Goal: Task Accomplishment & Management: Contribute content

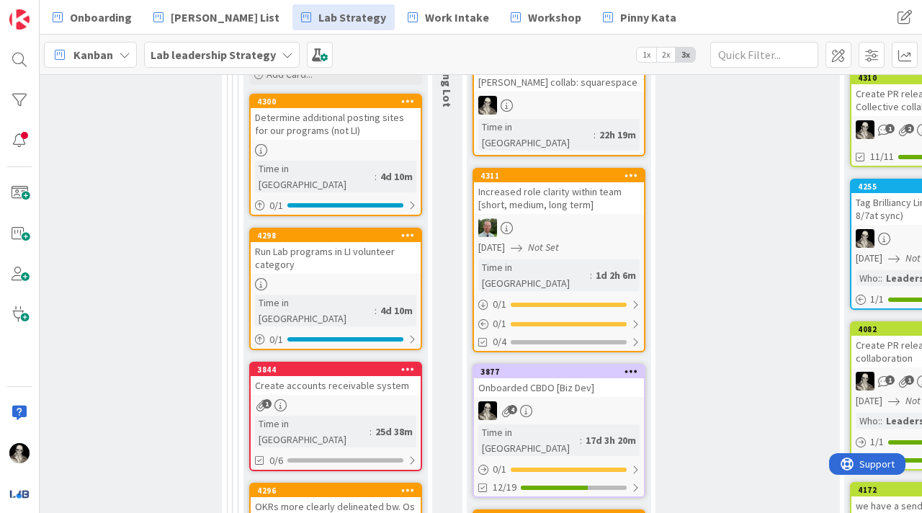
scroll to position [632, 2020]
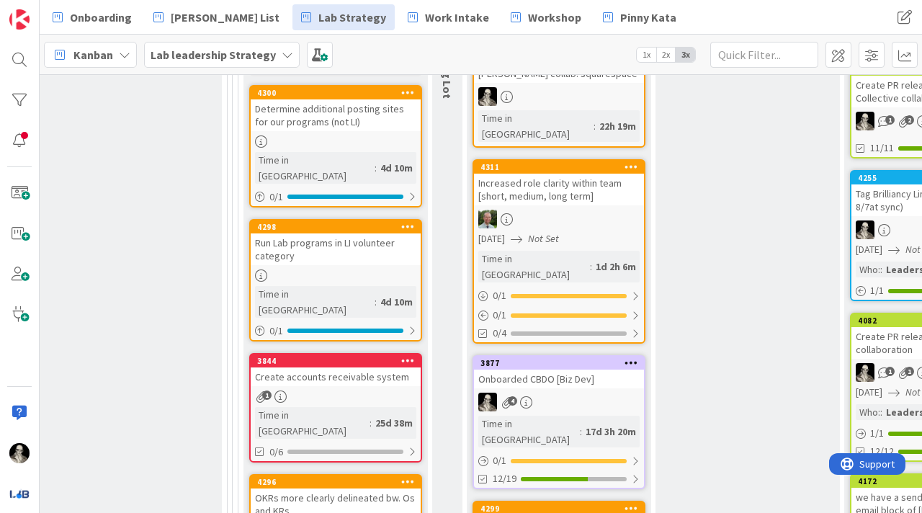
click at [593, 369] on div "Onboarded CBDO [Biz Dev]" at bounding box center [559, 378] width 170 height 19
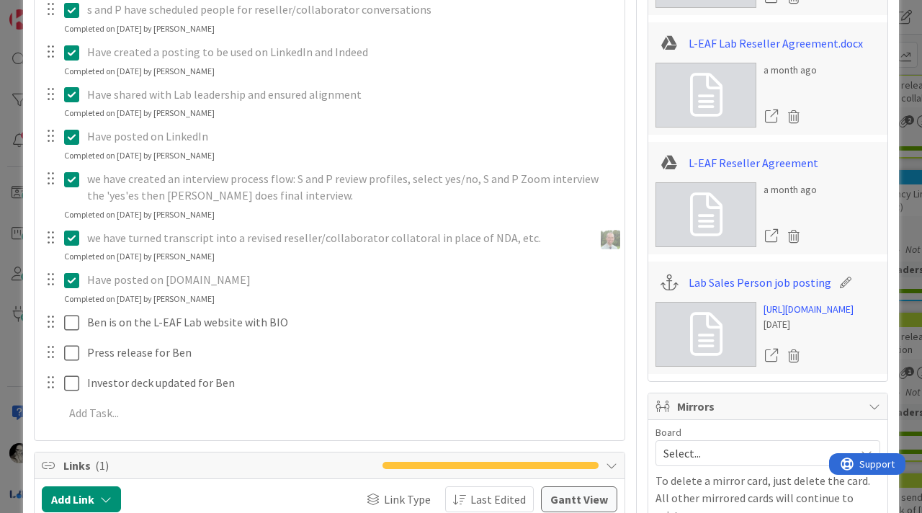
scroll to position [678, 0]
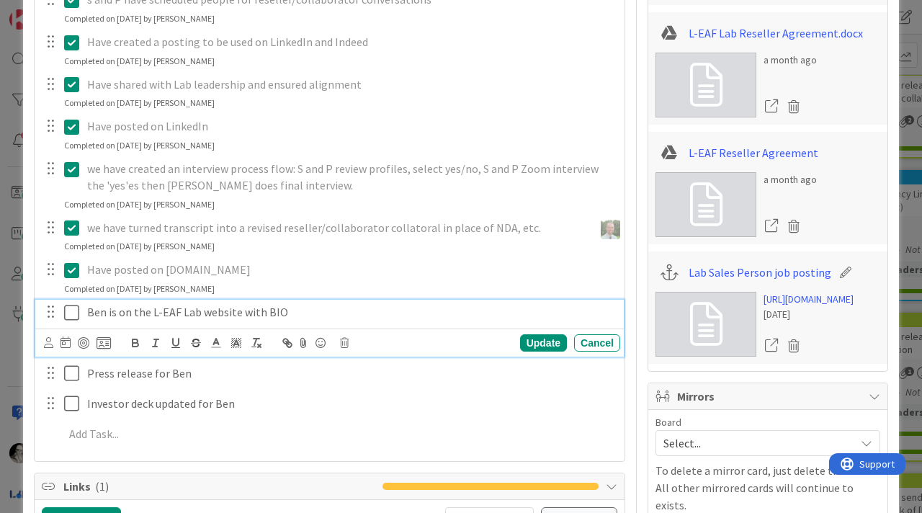
click at [71, 308] on icon at bounding box center [75, 312] width 22 height 17
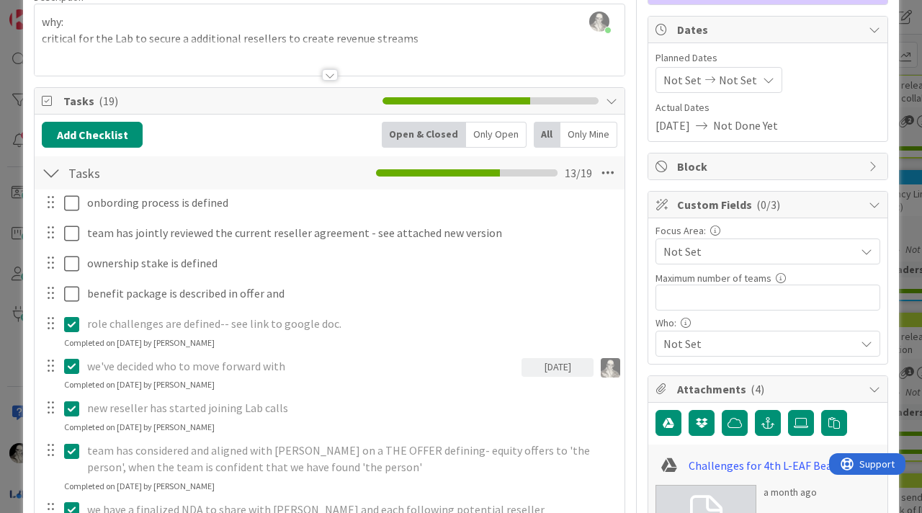
scroll to position [59, 0]
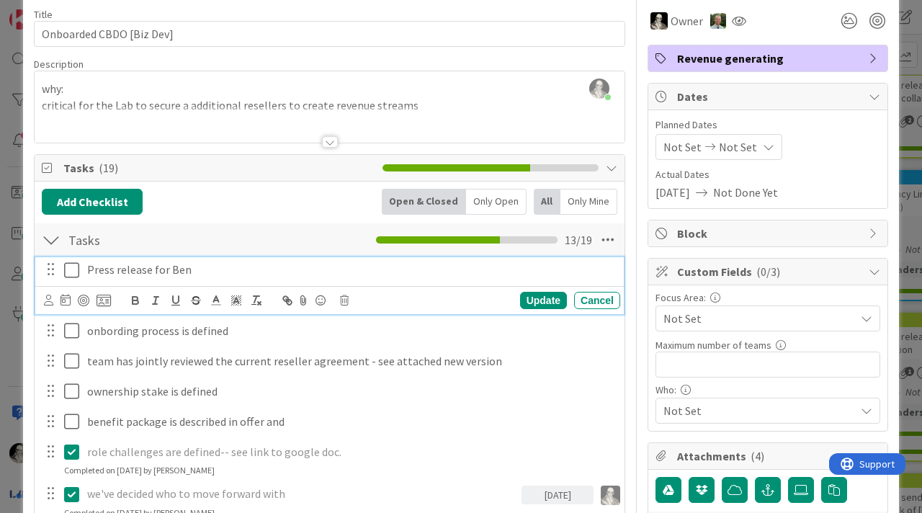
click at [114, 273] on p "Press release for Ben" at bounding box center [350, 269] width 527 height 17
drag, startPoint x: 151, startPoint y: 270, endPoint x: 89, endPoint y: 272, distance: 62.0
click at [89, 272] on p "Press release for Ben" at bounding box center [350, 269] width 527 height 17
drag, startPoint x: 241, startPoint y: 270, endPoint x: 241, endPoint y: 254, distance: 15.8
click at [241, 269] on p "LinkedIn announcement into'inig Ben for Ben" at bounding box center [350, 269] width 527 height 17
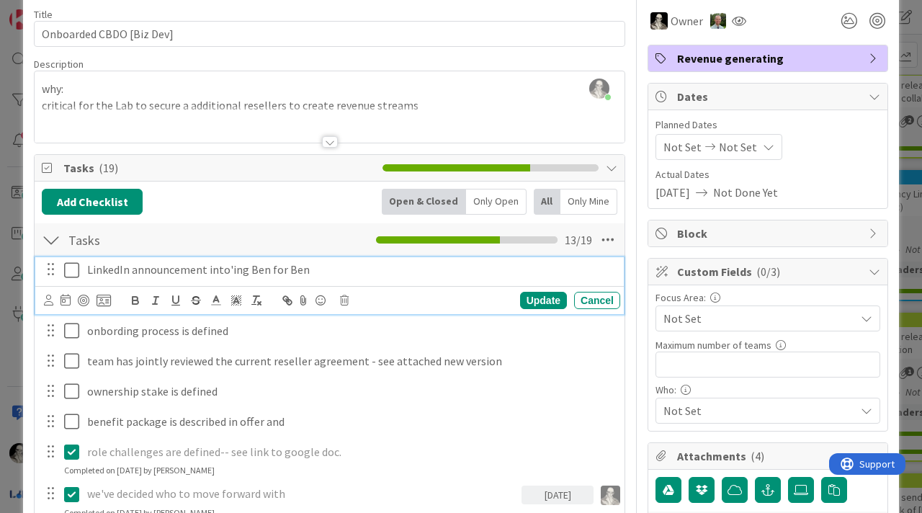
click at [315, 269] on p "LinkedIn announcement into'ing Ben for Ben" at bounding box center [350, 269] width 527 height 17
click at [540, 300] on div "Update" at bounding box center [543, 300] width 47 height 17
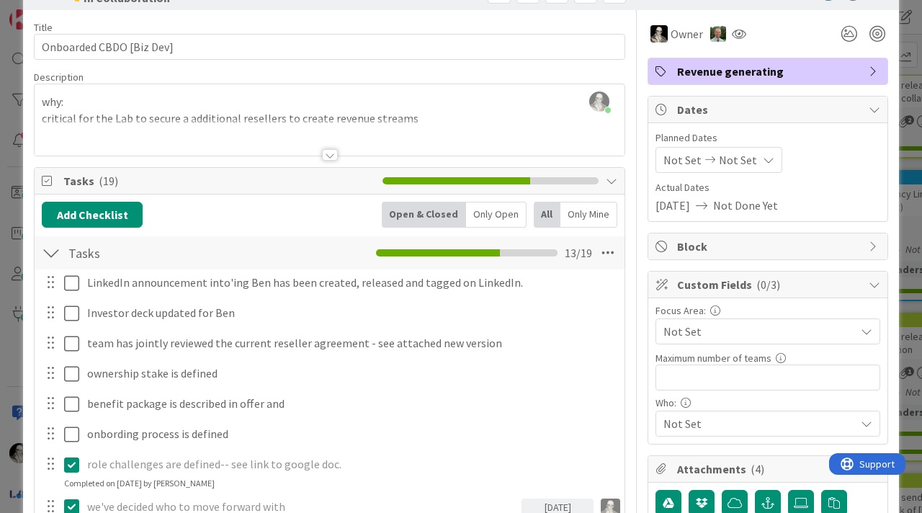
scroll to position [0, 0]
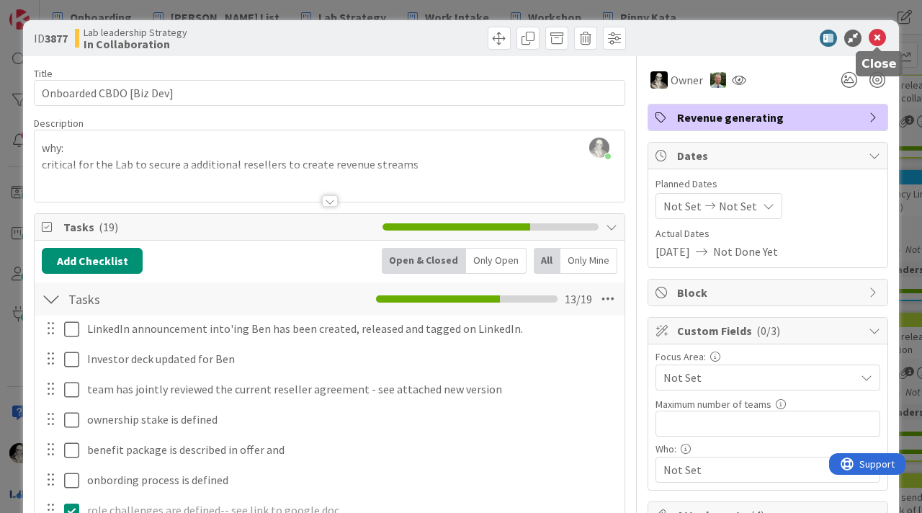
click at [880, 37] on icon at bounding box center [876, 38] width 17 height 17
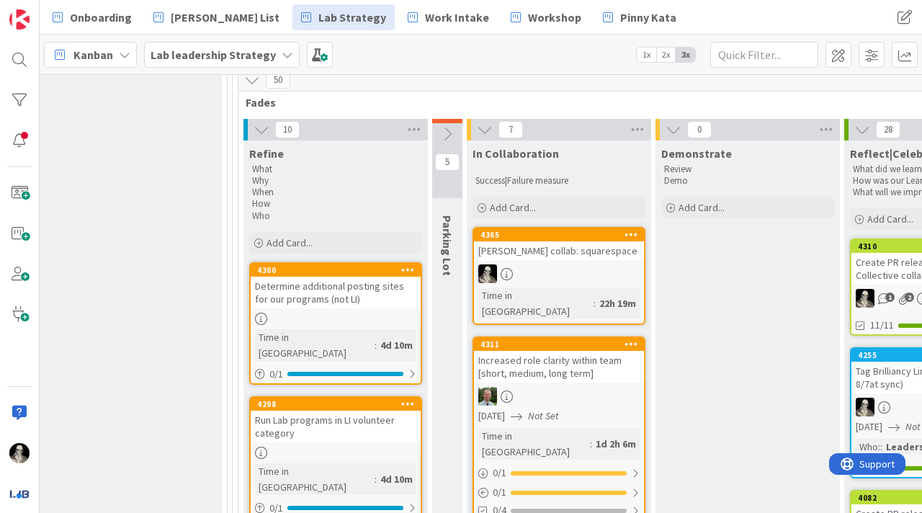
scroll to position [471, 2020]
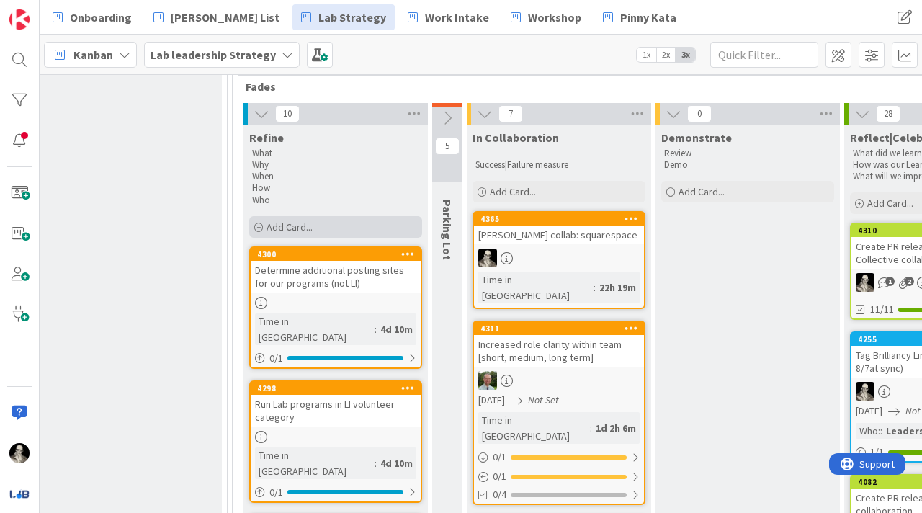
click at [280, 220] on span "Add Card..." at bounding box center [289, 226] width 46 height 13
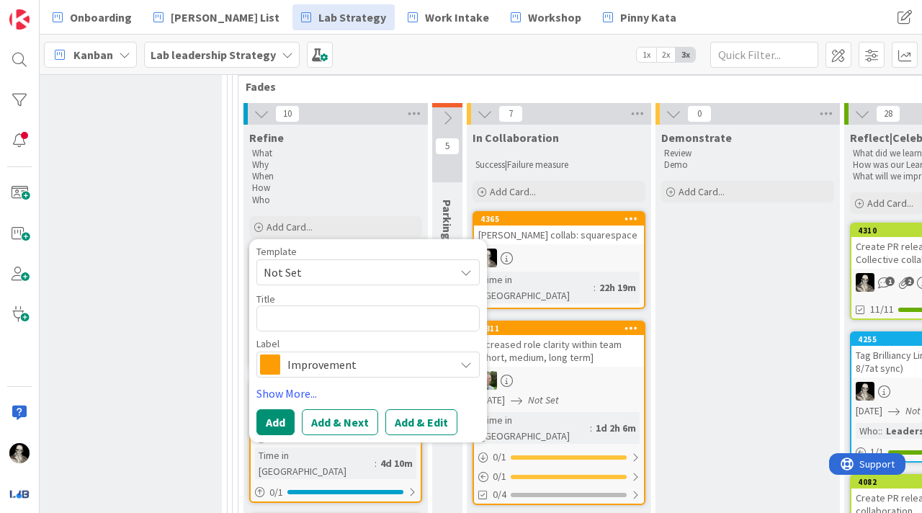
click at [467, 351] on div "Improvement" at bounding box center [367, 364] width 223 height 26
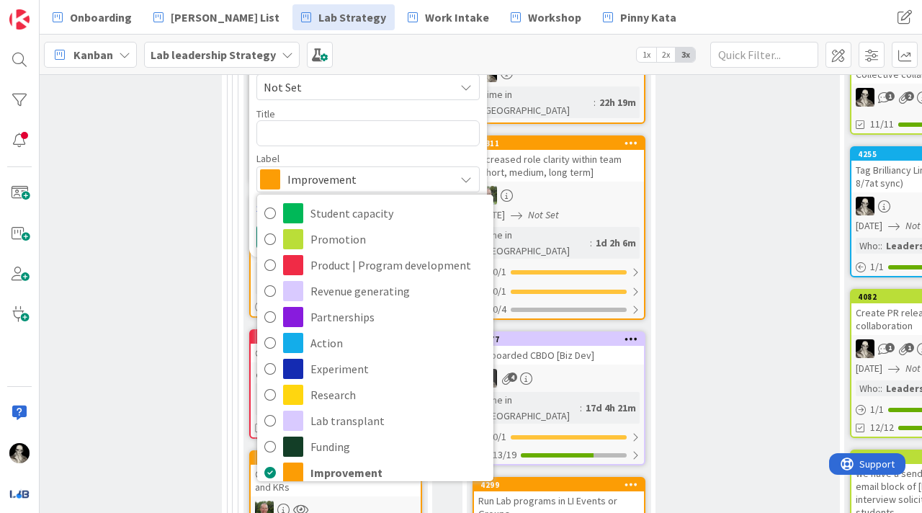
scroll to position [657, 2020]
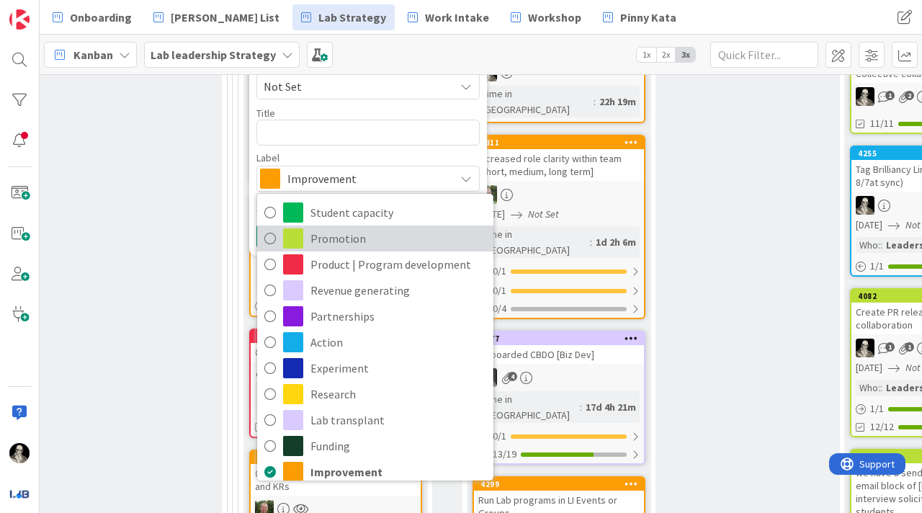
click at [270, 228] on icon at bounding box center [270, 239] width 12 height 22
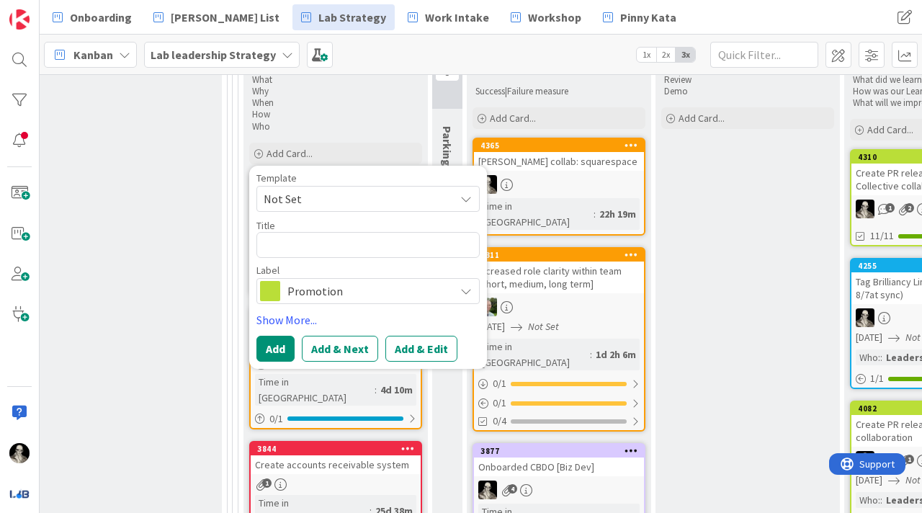
scroll to position [541, 2020]
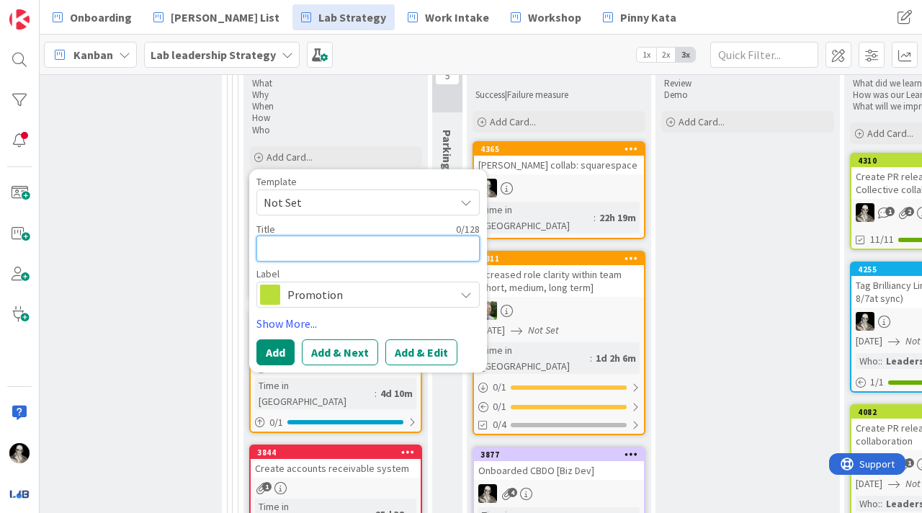
click at [306, 237] on textarea at bounding box center [367, 248] width 223 height 26
type textarea "x"
type textarea "I"
type textarea "x"
type textarea "Im"
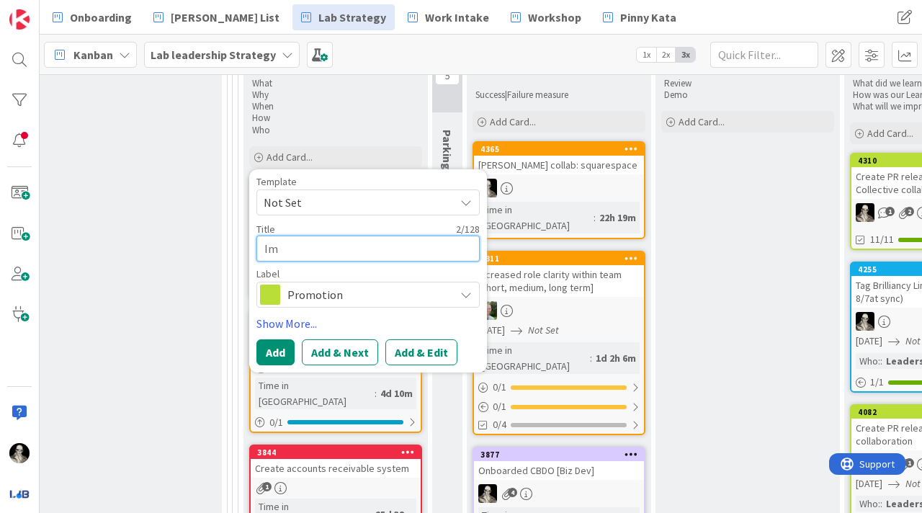
type textarea "x"
type textarea "Imp"
type textarea "x"
type textarea "Impr"
type textarea "x"
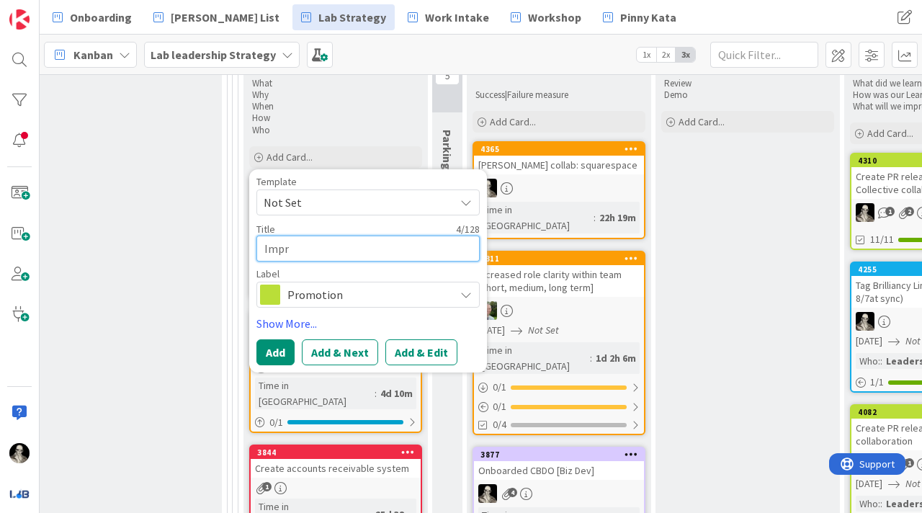
type textarea "Impro"
type textarea "x"
type textarea "Improv"
type textarea "x"
type textarea "Impro"
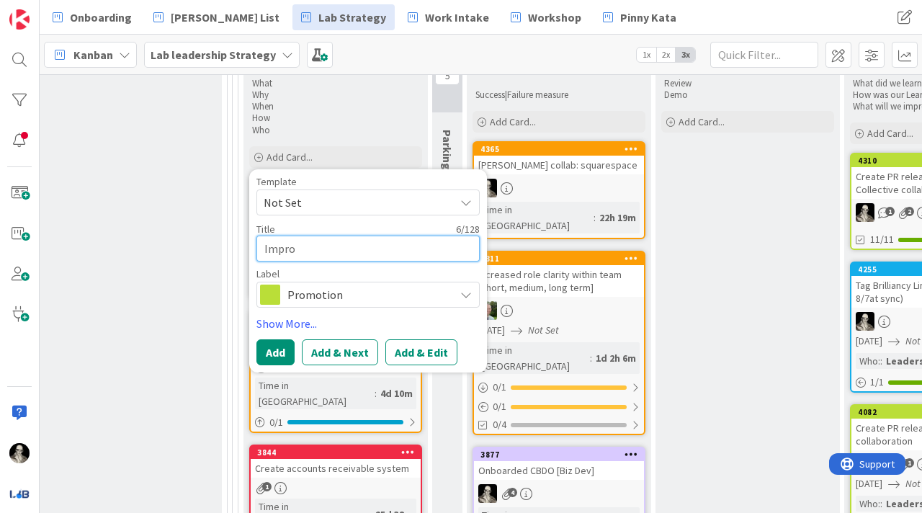
type textarea "x"
type textarea "Impr"
type textarea "x"
type textarea "Imp"
type textarea "x"
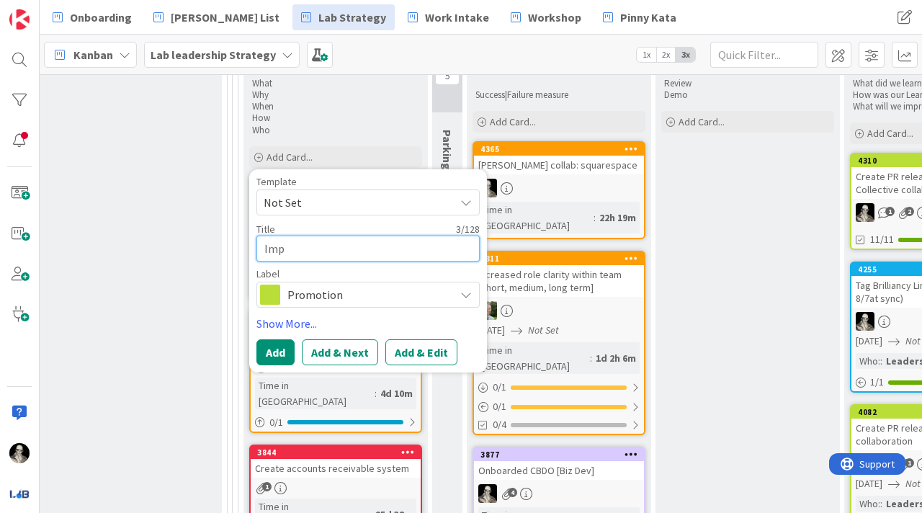
type textarea "Im"
type textarea "x"
type textarea "I"
type textarea "x"
type textarea "L"
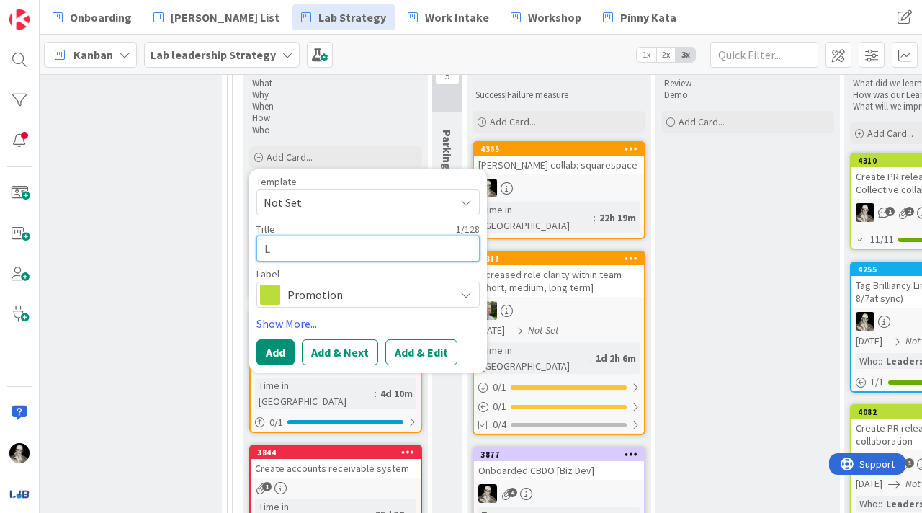
type textarea "x"
type textarea "Li"
type textarea "x"
type textarea "[PERSON_NAME]"
type textarea "x"
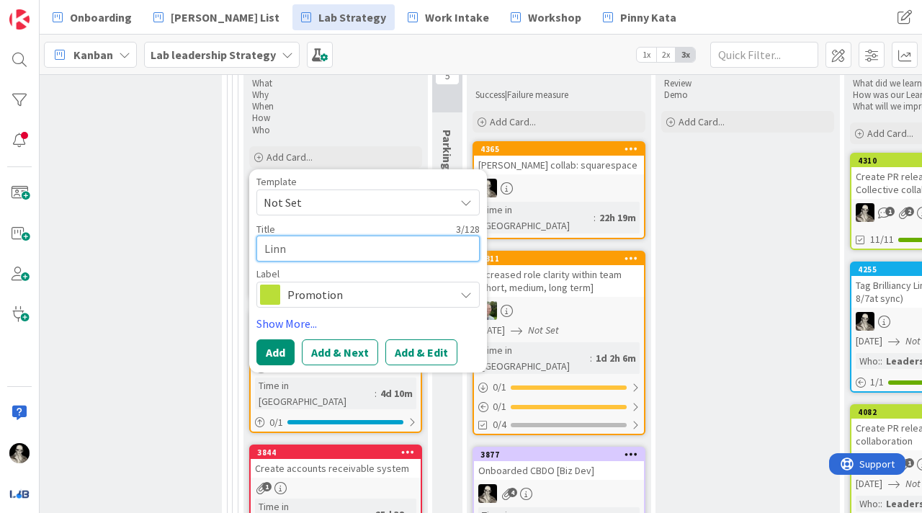
type textarea "Linnk"
type textarea "x"
type textarea "Linnke"
type textarea "x"
type textarea "Linnked"
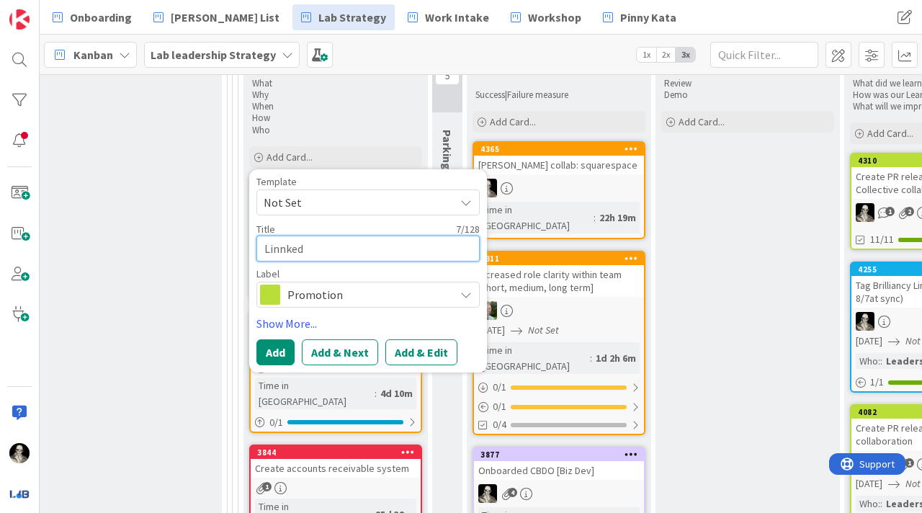
type textarea "x"
type textarea "LinnkedI"
type textarea "x"
type textarea "LinnkedIn"
type textarea "x"
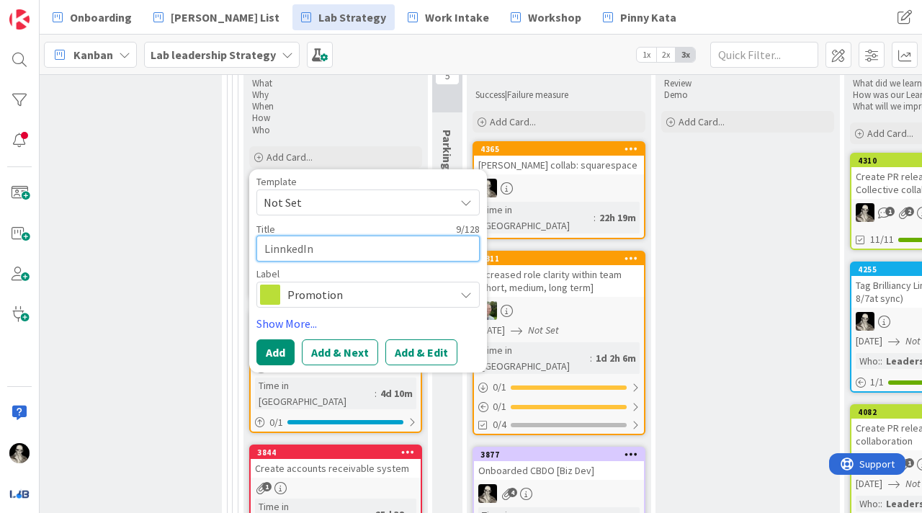
type textarea "LinnkedIn"
type textarea "x"
type textarea "LinnkedIn v"
type textarea "x"
type textarea "LinnkedIn va"
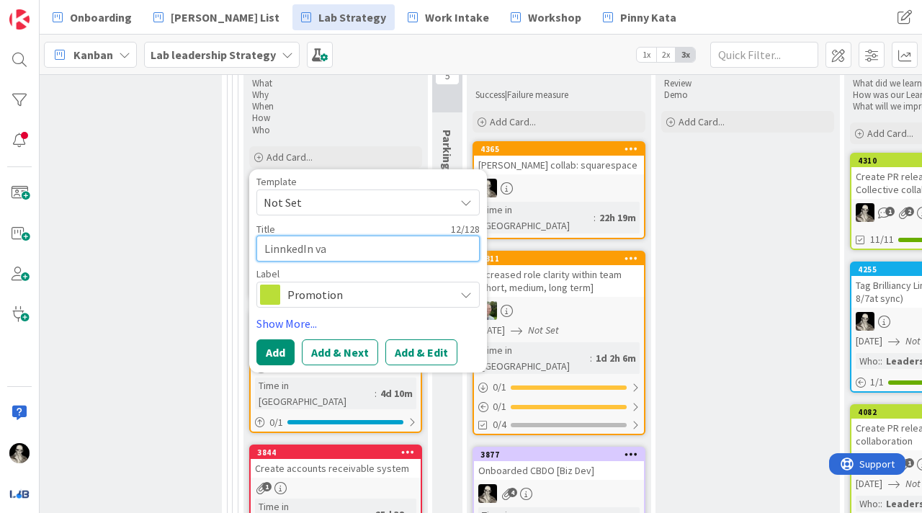
type textarea "x"
type textarea "LinnkedIn val"
type textarea "x"
type textarea "LinnkedIn valu"
type textarea "x"
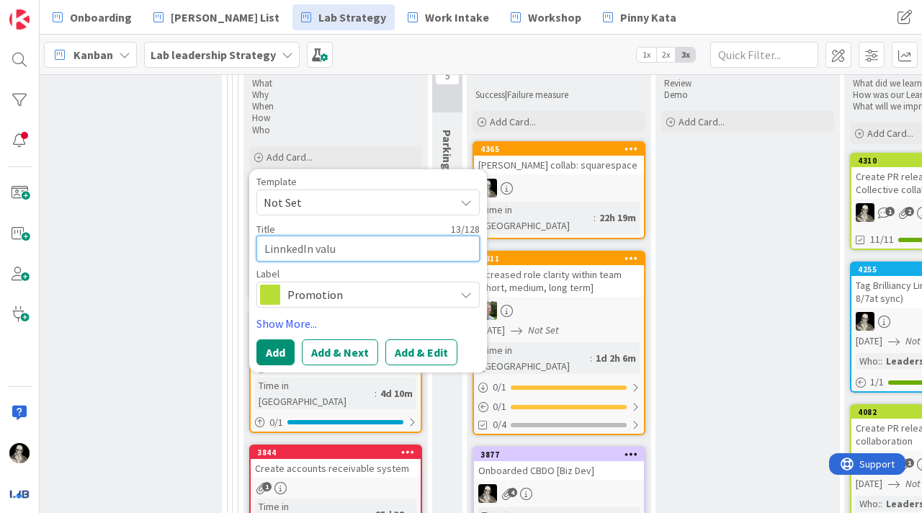
type textarea "LinnkedIn value"
type textarea "x"
type textarea "LinnkedIn value"
type textarea "x"
type textarea "LinnkedIn value s"
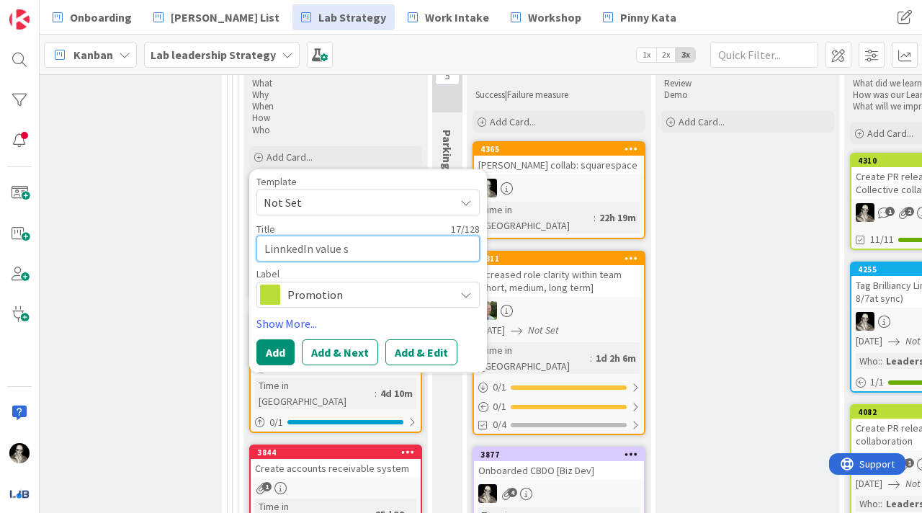
type textarea "x"
type textarea "LinnkedIn value st"
type textarea "x"
type textarea "LinnkedIn value str"
type textarea "x"
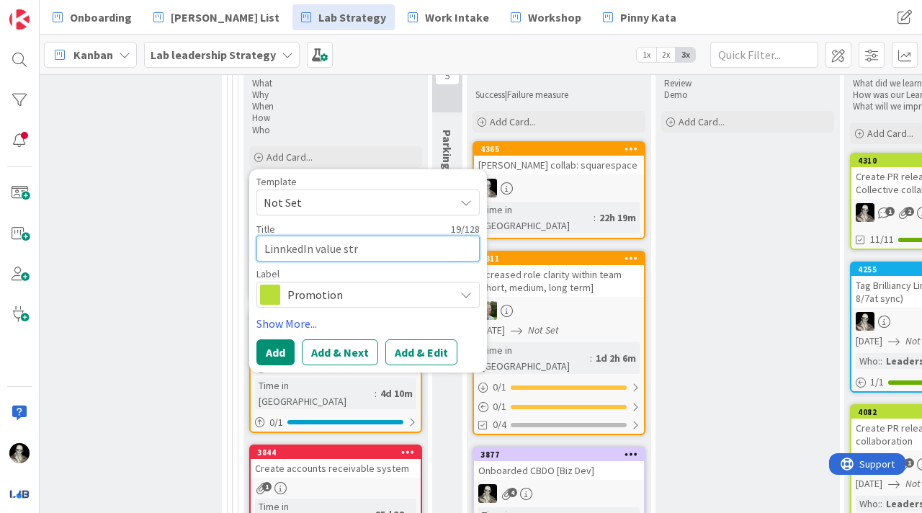
type textarea "LinnkedIn value stre"
type textarea "x"
type textarea "LinnkedIn value strea"
type textarea "x"
type textarea "LinnkedIn value stream"
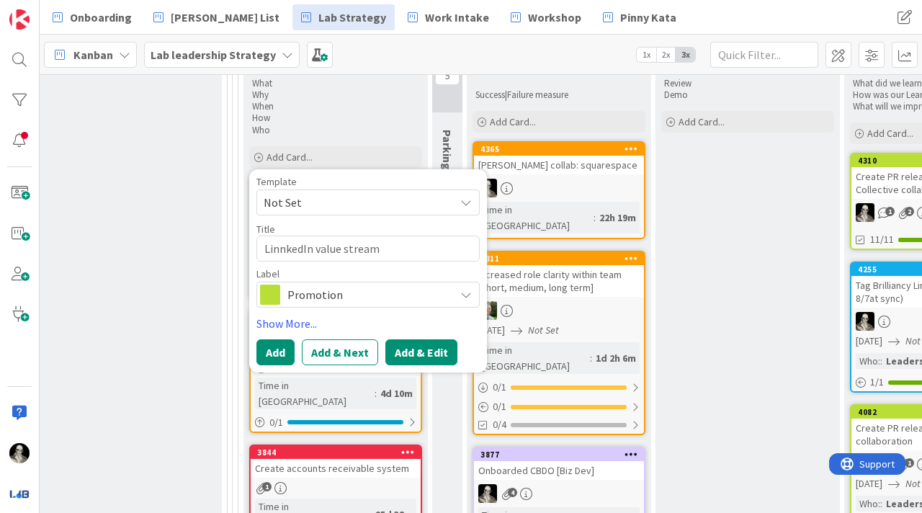
click at [413, 339] on button "Add & Edit" at bounding box center [421, 352] width 72 height 26
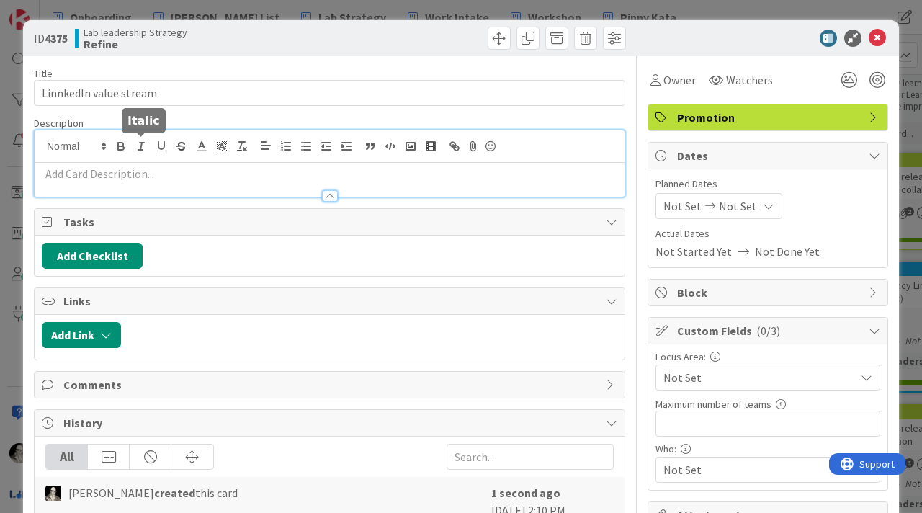
click at [138, 146] on div at bounding box center [330, 163] width 590 height 66
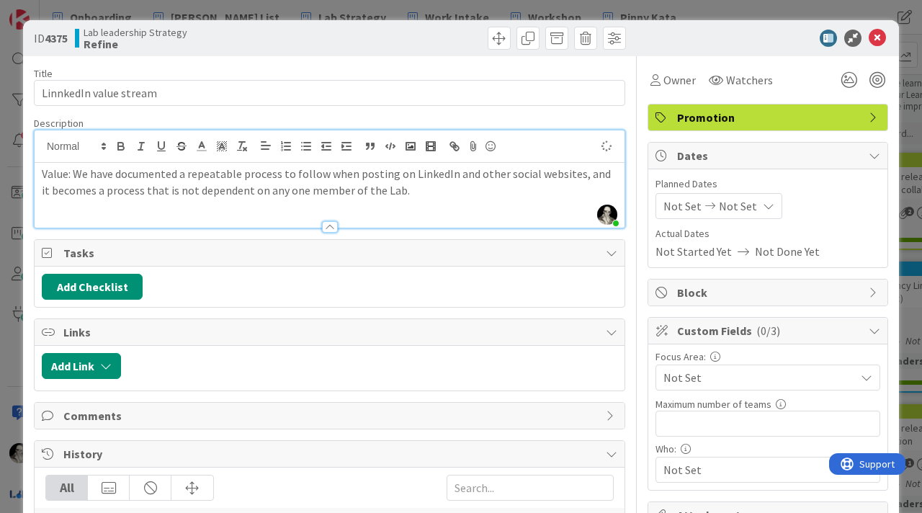
click at [404, 187] on p "Value: We have documented a repeatable process to follow when posting on Linked…" at bounding box center [329, 182] width 575 height 32
click at [56, 177] on p "Value: We have documented a repeatable process to follow when posting on Linked…" at bounding box center [329, 182] width 575 height 32
click at [117, 148] on icon "button" at bounding box center [120, 146] width 13 height 13
click at [158, 205] on div "Value : We have documented a repeatable process to follow when posting on Linke…" at bounding box center [330, 195] width 590 height 65
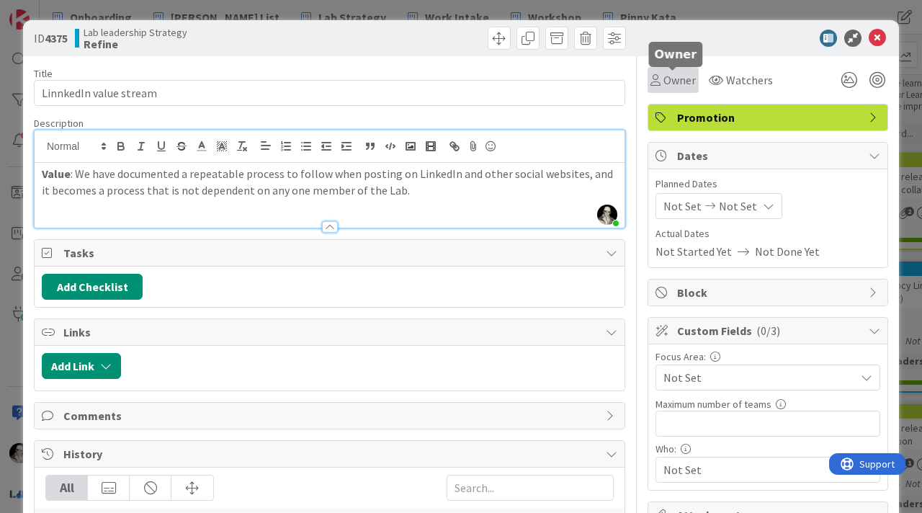
click at [675, 77] on span "Owner" at bounding box center [679, 79] width 32 height 17
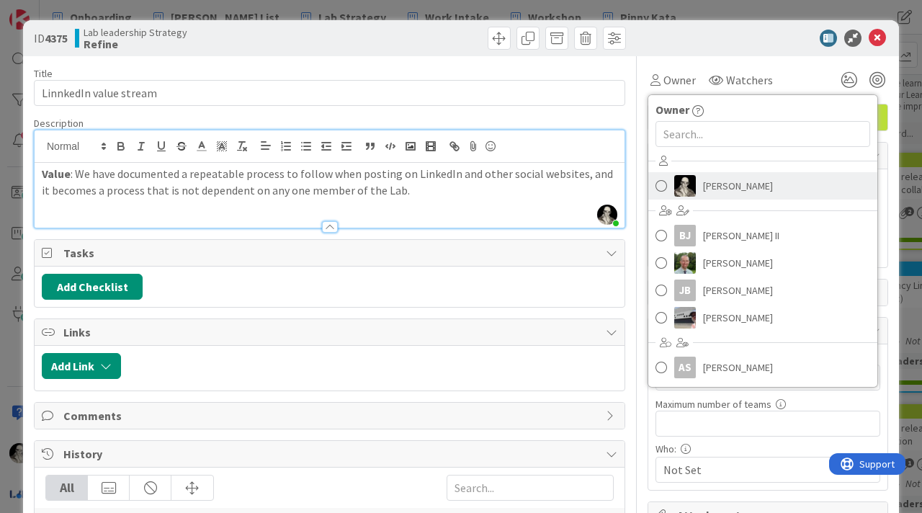
click at [662, 189] on span at bounding box center [661, 186] width 12 height 22
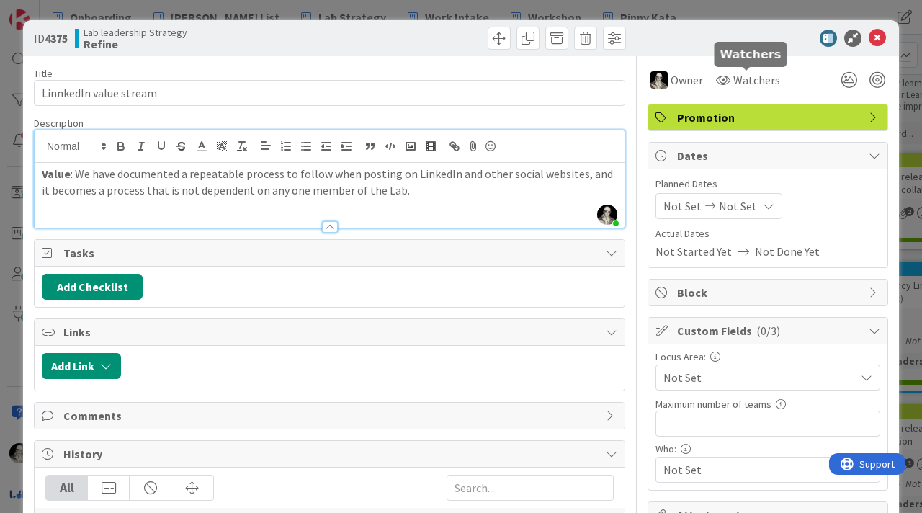
click at [747, 67] on div "Watchers" at bounding box center [747, 80] width 73 height 26
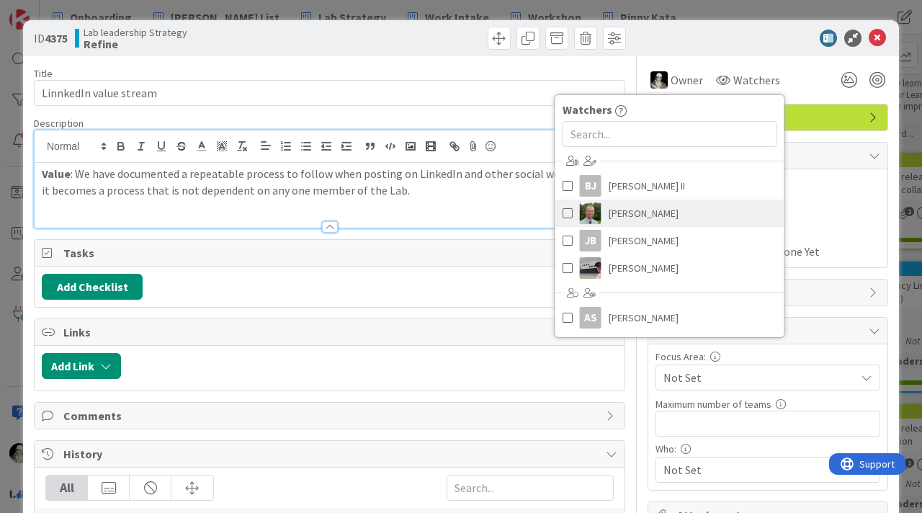
click at [567, 212] on span at bounding box center [567, 213] width 10 height 22
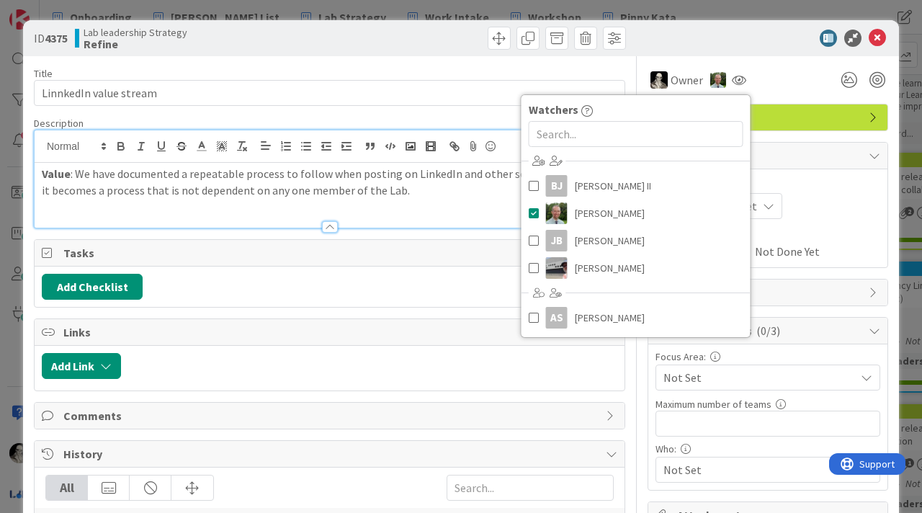
click at [768, 37] on div at bounding box center [760, 38] width 255 height 17
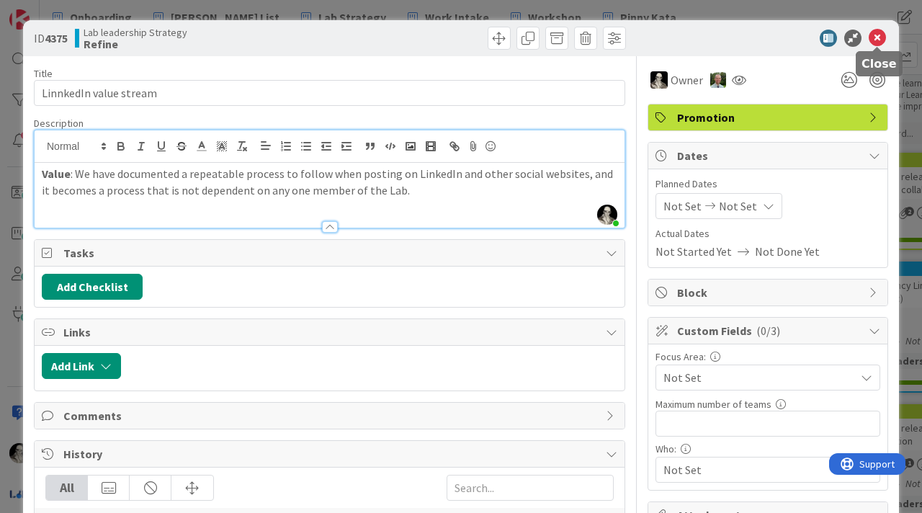
click at [879, 35] on icon at bounding box center [876, 38] width 17 height 17
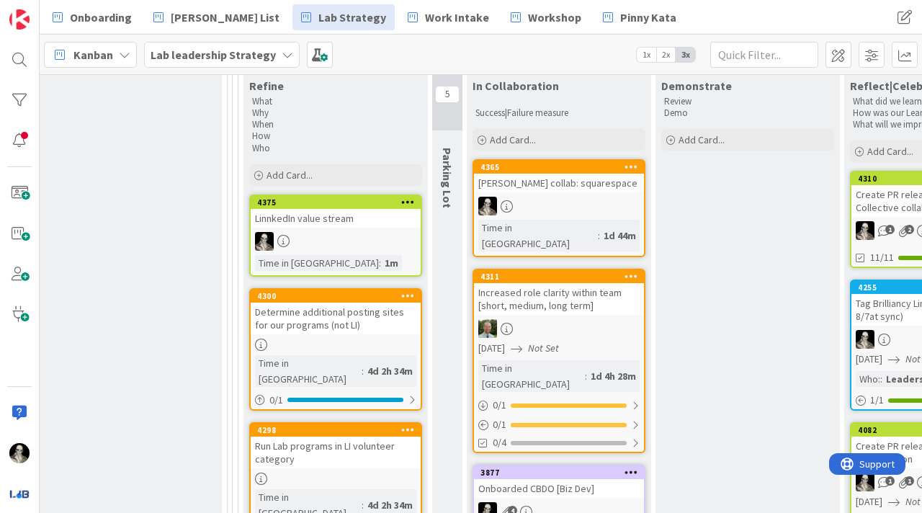
scroll to position [539, 2020]
